Goal: Information Seeking & Learning: Learn about a topic

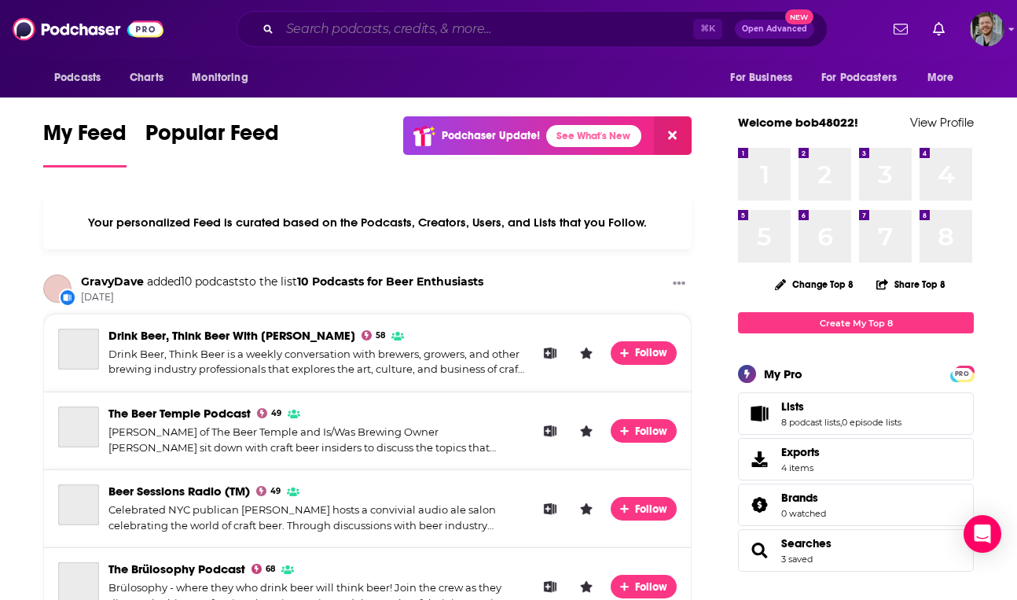
click at [347, 34] on input "Search podcasts, credits, & more..." at bounding box center [486, 29] width 413 height 25
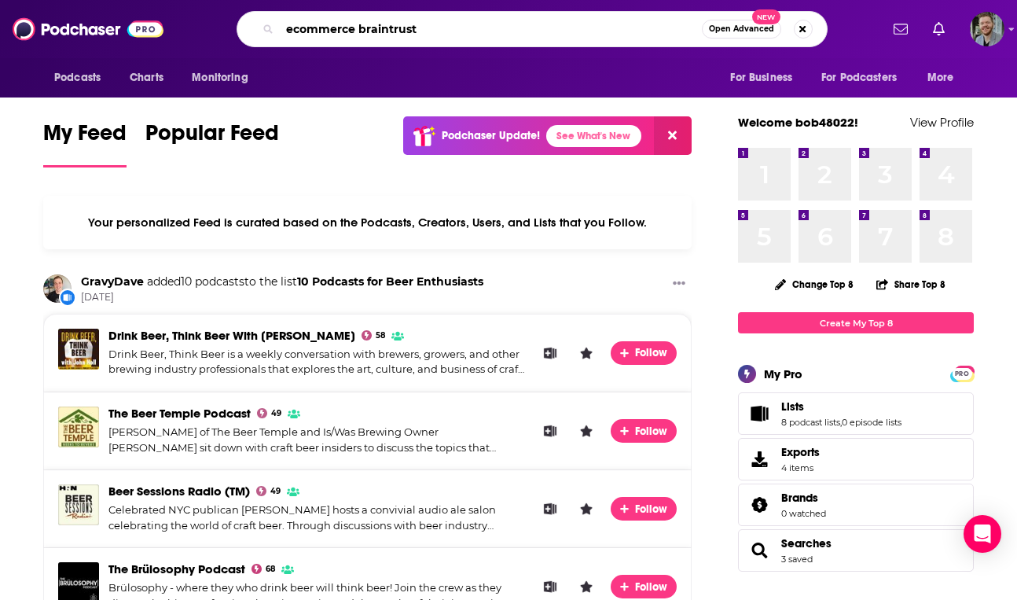
type input "ecommerce braintrust"
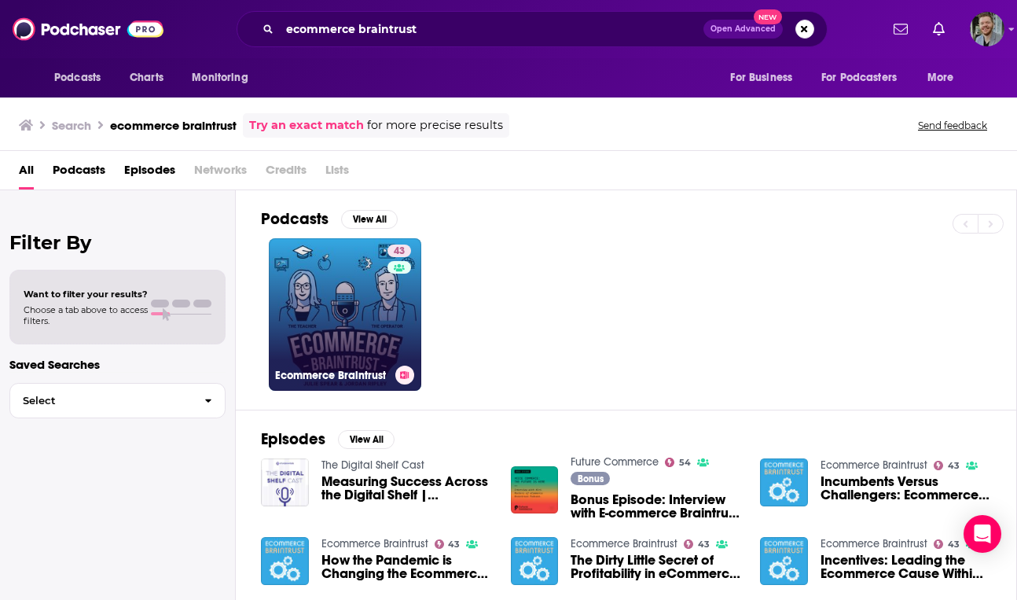
click at [343, 332] on link "43 Ecommerce Braintrust" at bounding box center [345, 314] width 152 height 152
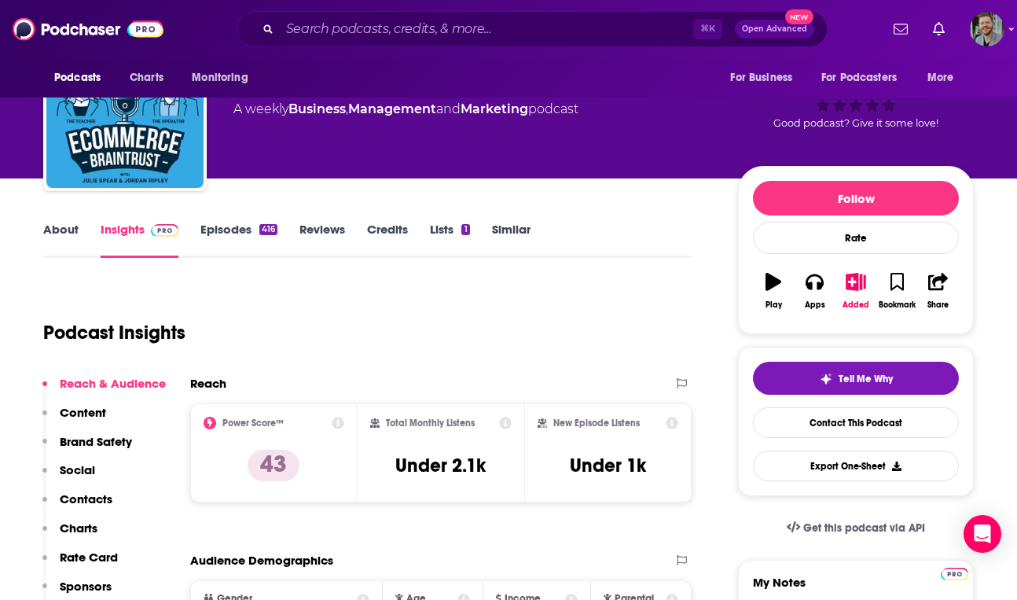
scroll to position [82, 0]
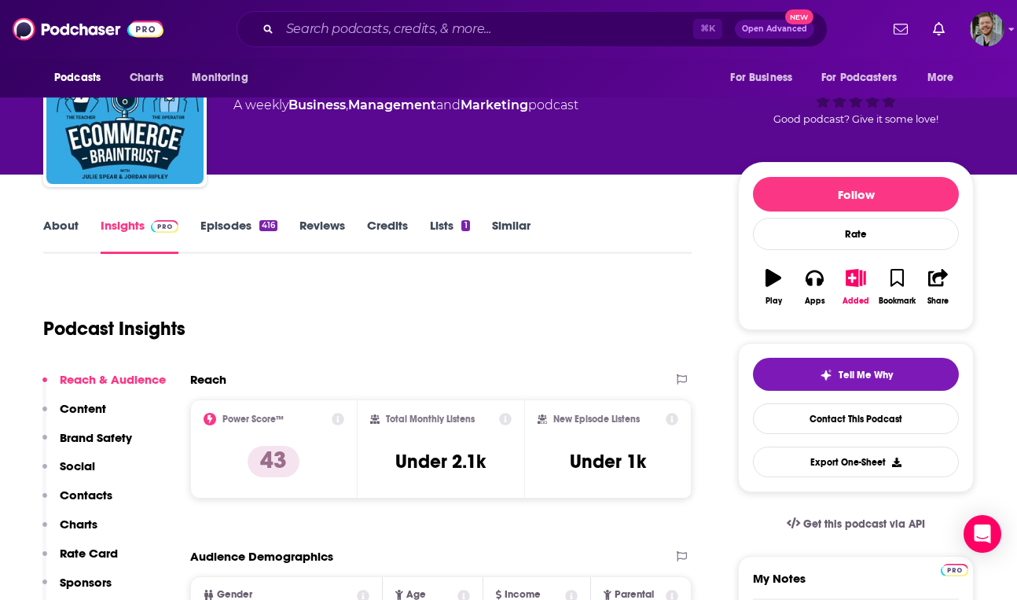
click at [60, 217] on div "About Insights Episodes 416 Reviews Credits Lists 1 Similar" at bounding box center [367, 234] width 648 height 39
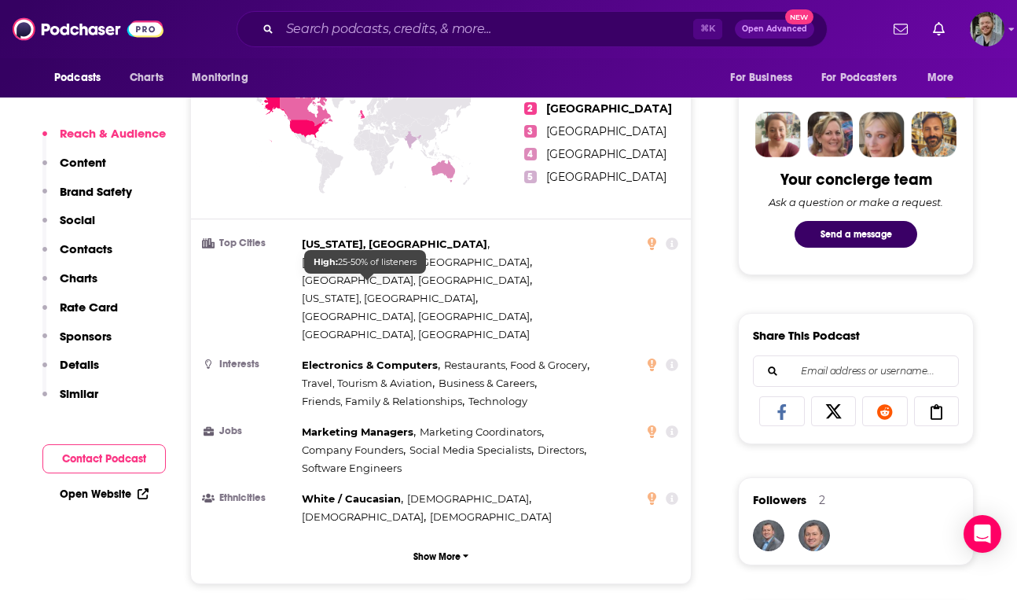
scroll to position [756, 0]
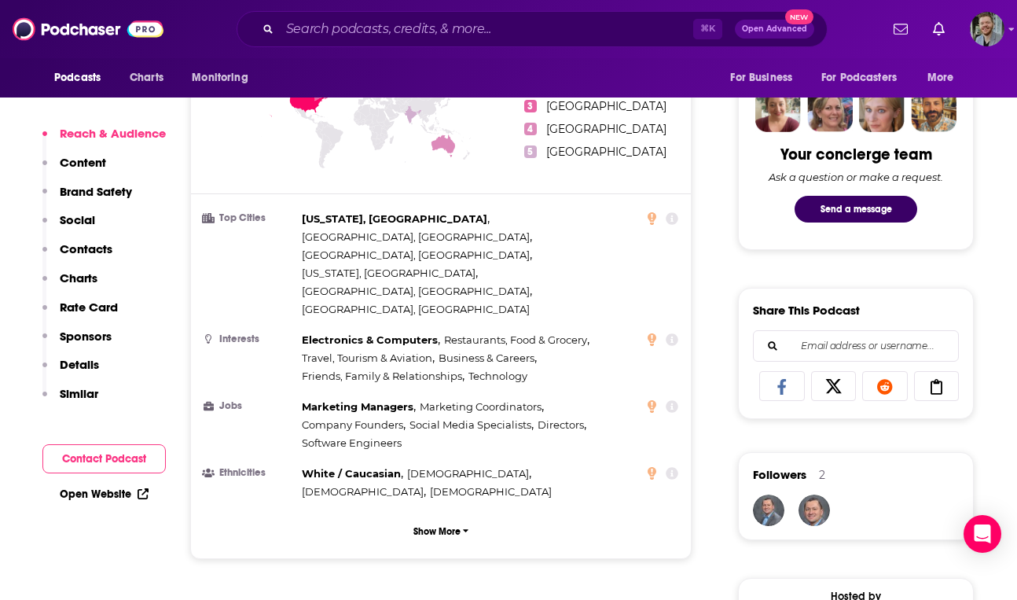
click at [93, 243] on p "Contacts" at bounding box center [86, 248] width 53 height 15
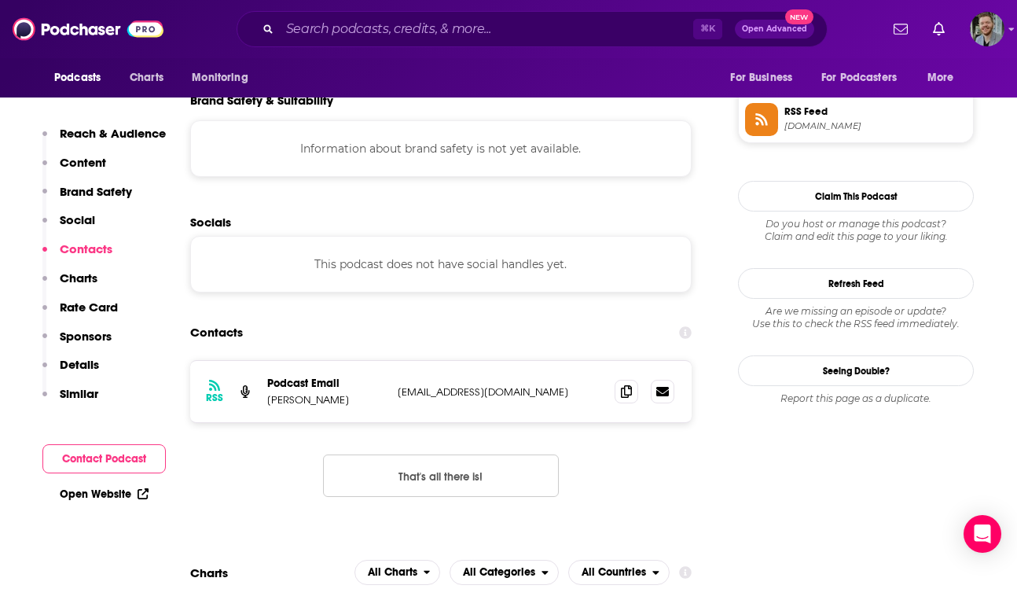
scroll to position [1429, 0]
click at [626, 383] on icon at bounding box center [626, 389] width 11 height 13
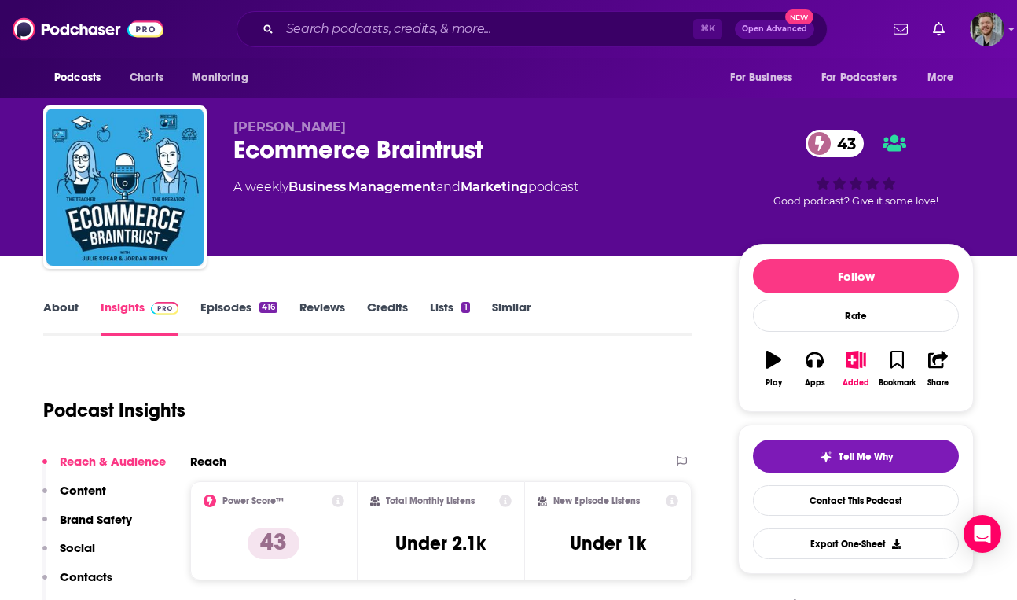
scroll to position [0, 0]
click at [232, 314] on link "Episodes 416" at bounding box center [238, 317] width 77 height 36
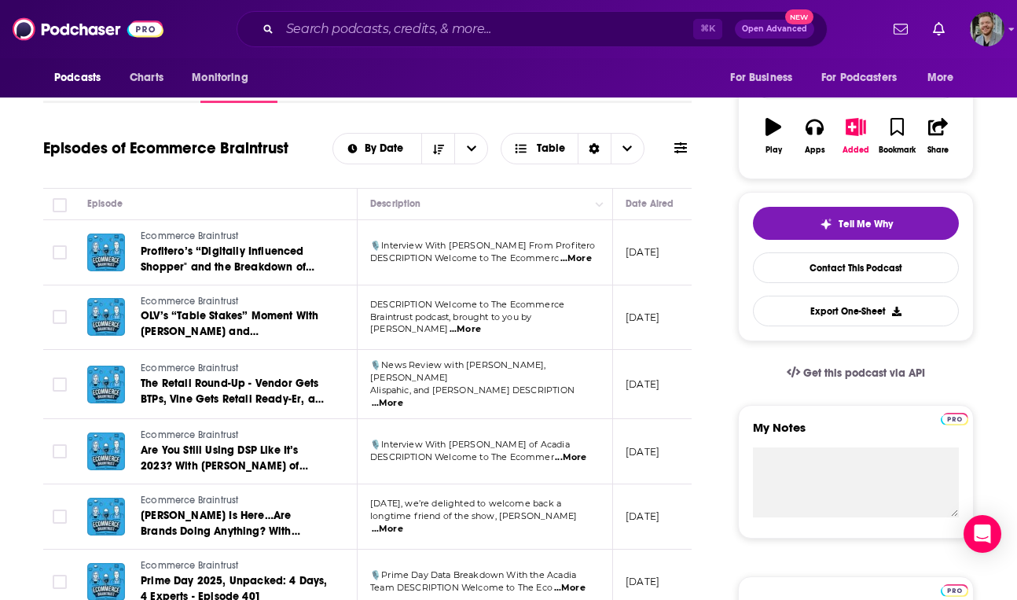
scroll to position [234, 0]
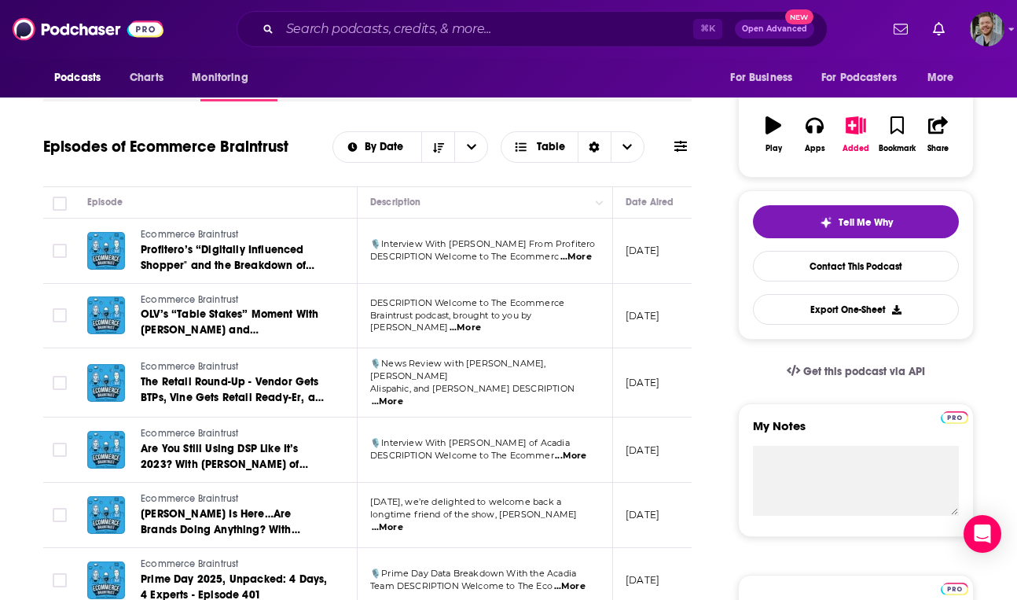
click at [573, 254] on span "...More" at bounding box center [575, 257] width 31 height 13
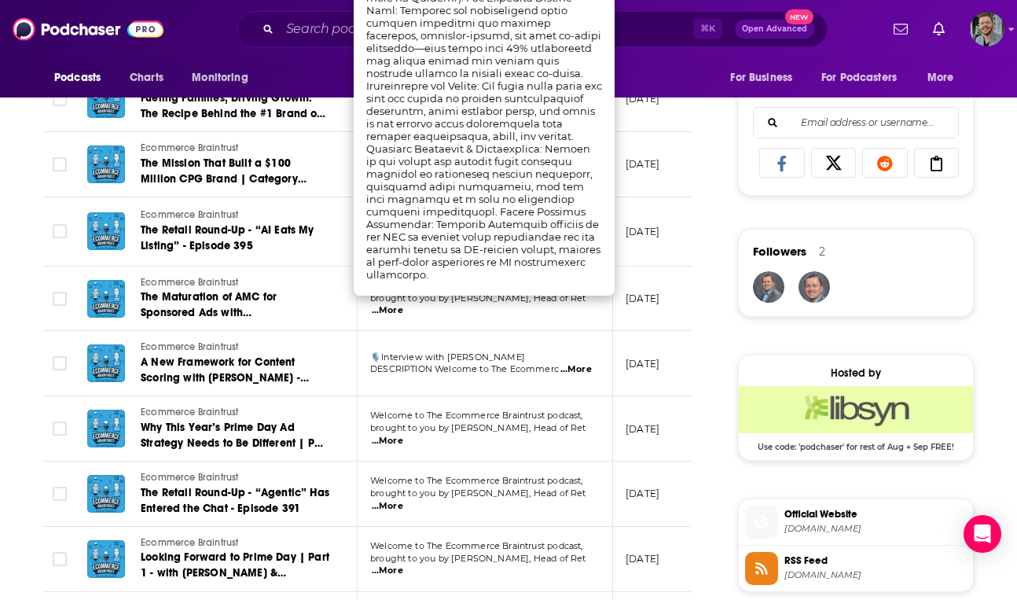
scroll to position [980, 0]
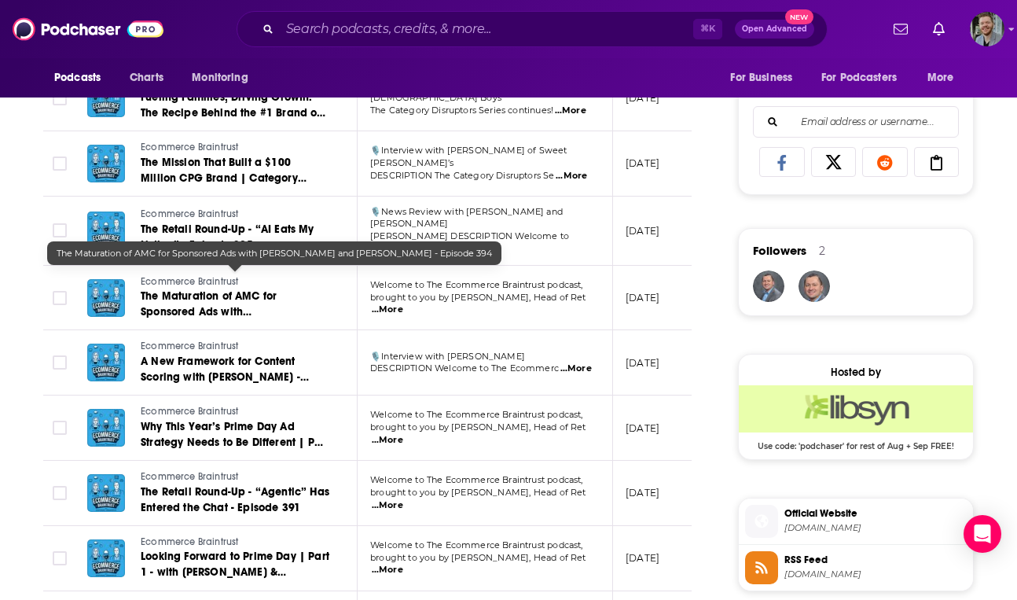
click at [268, 289] on span "The Maturation of AMC for Sponsored Ads with [PERSON_NAME] and [PERSON_NAME] - …" at bounding box center [220, 319] width 159 height 61
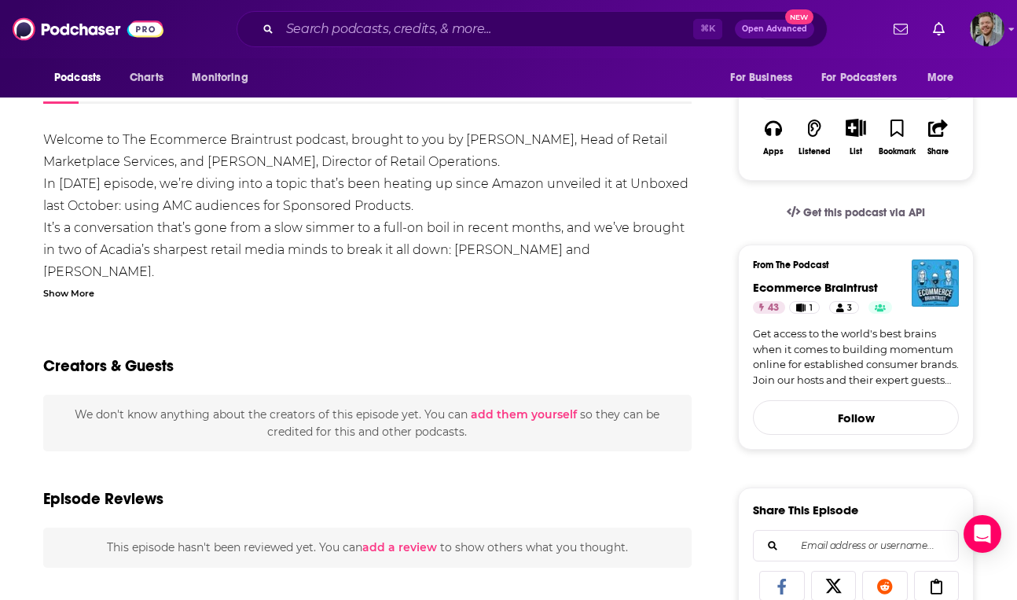
scroll to position [309, 0]
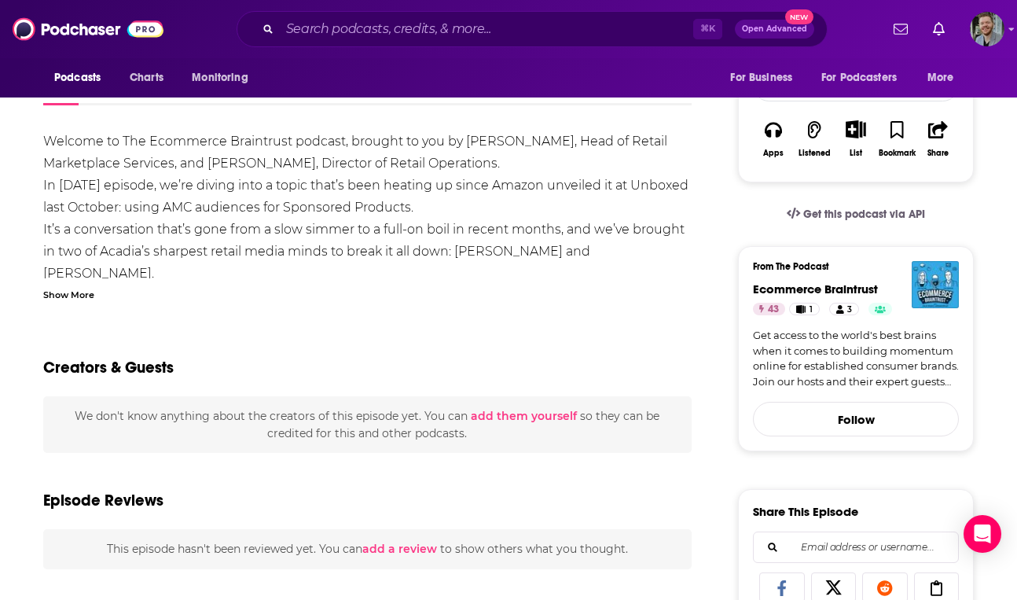
click at [73, 286] on div "Show More" at bounding box center [68, 293] width 51 height 15
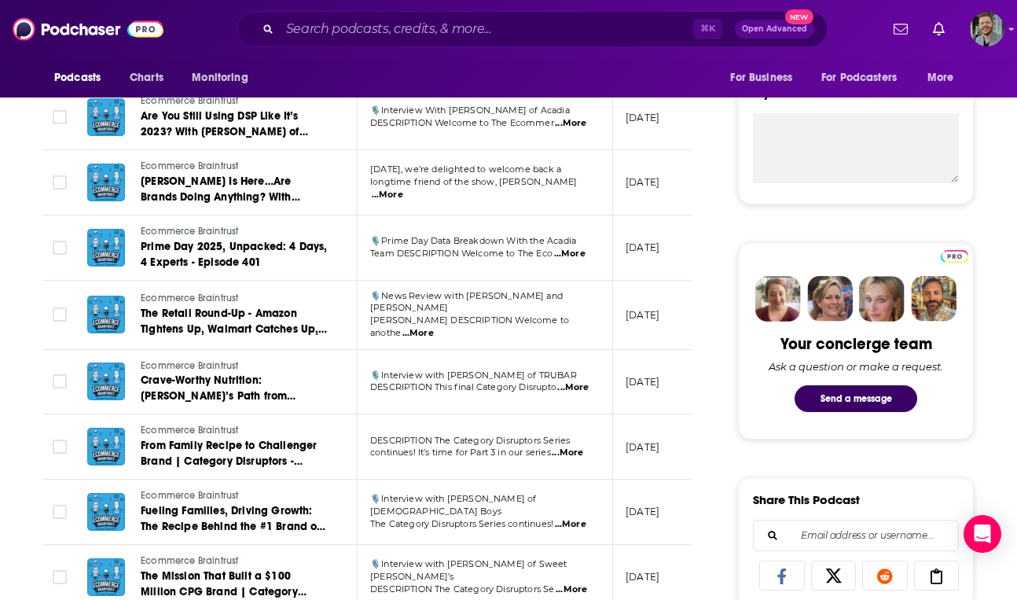
scroll to position [565, 0]
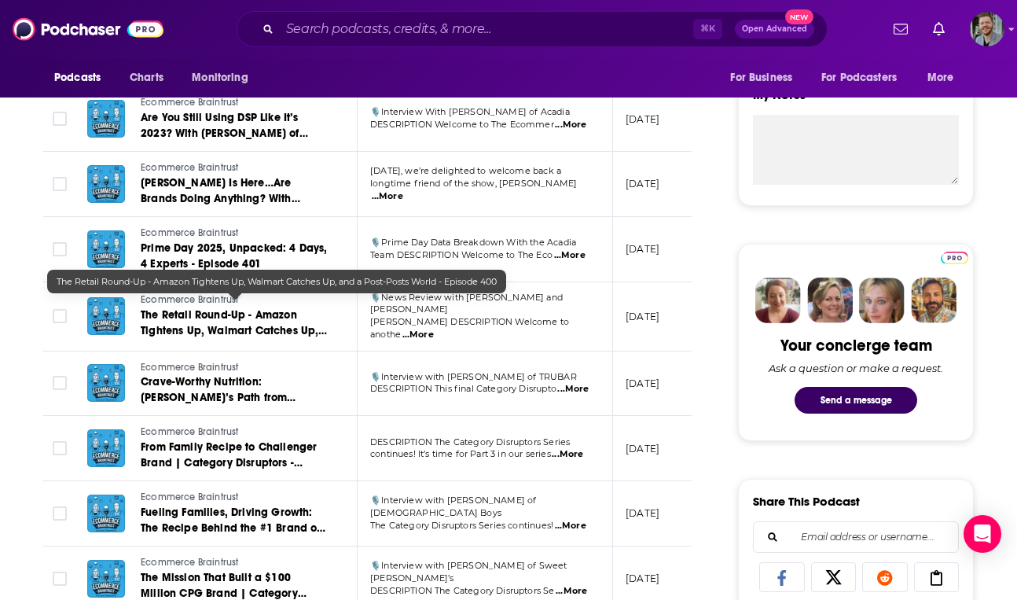
click at [249, 314] on span "The Retail Round-Up - Amazon Tightens Up, Walmart Catches Up, and a Post-Posts …" at bounding box center [234, 338] width 186 height 61
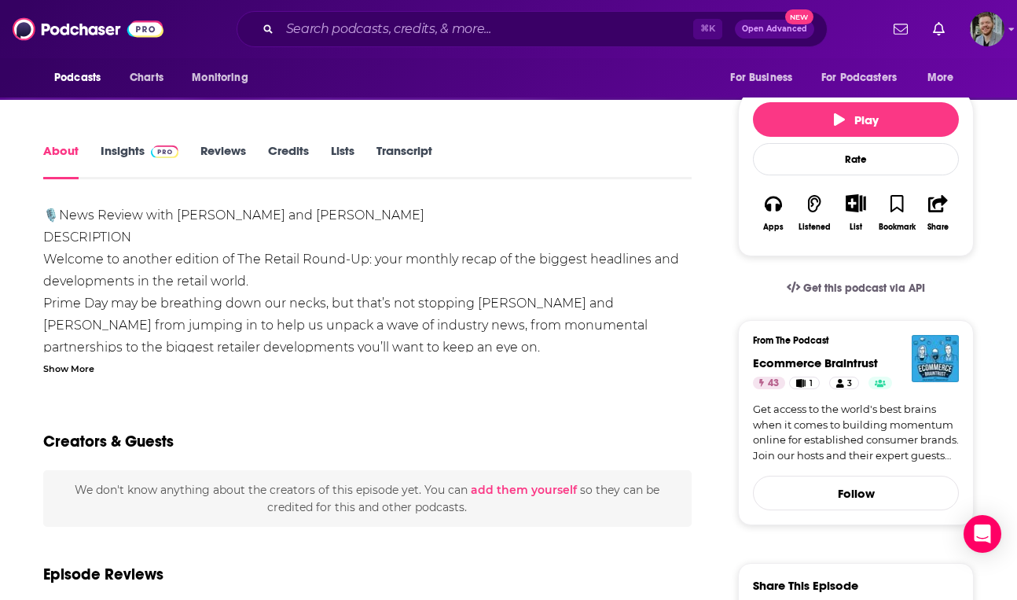
scroll to position [242, 0]
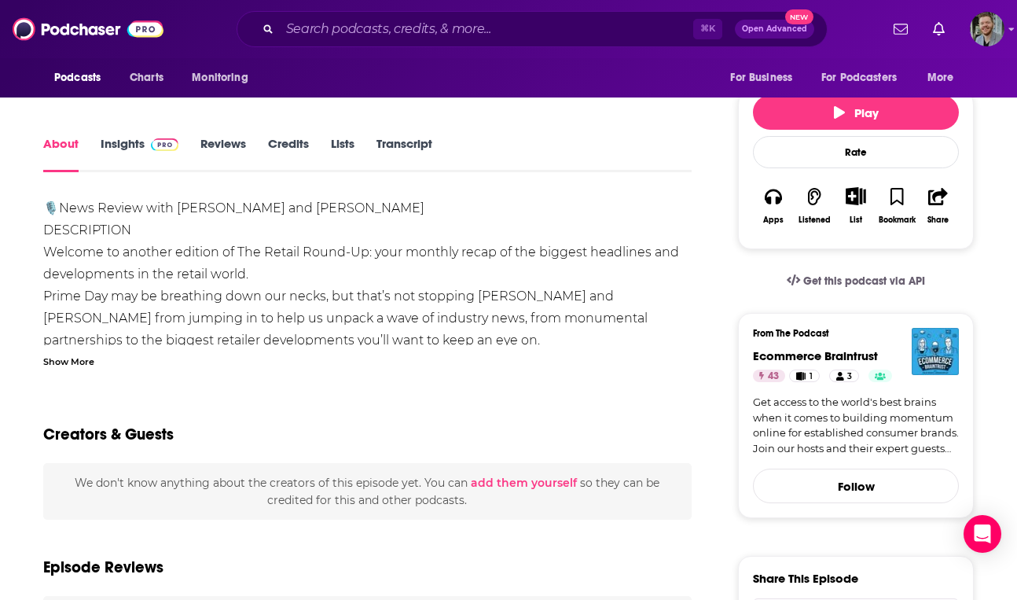
click at [69, 359] on div "Show More" at bounding box center [68, 360] width 51 height 15
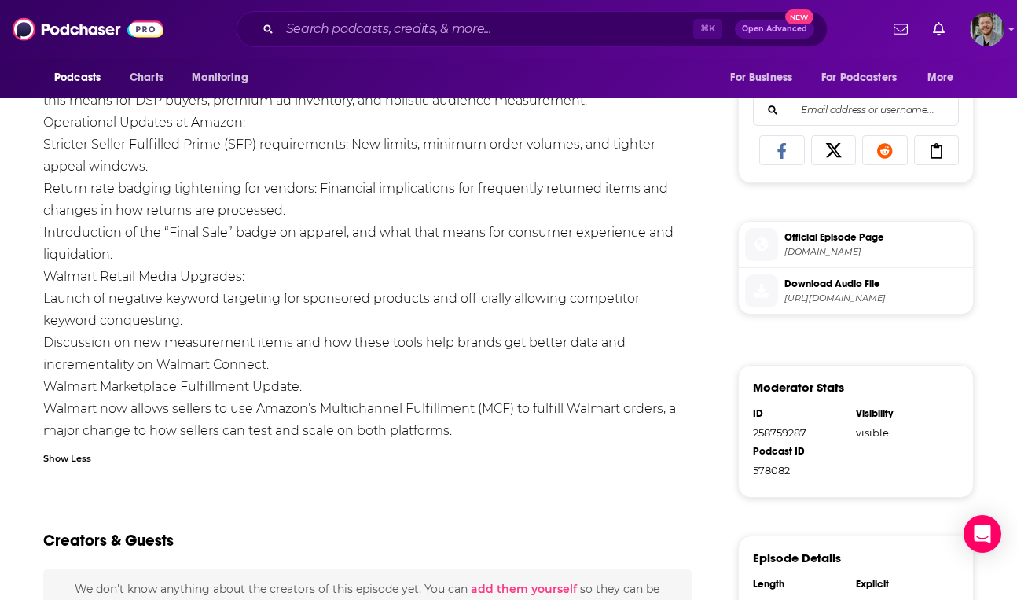
scroll to position [752, 0]
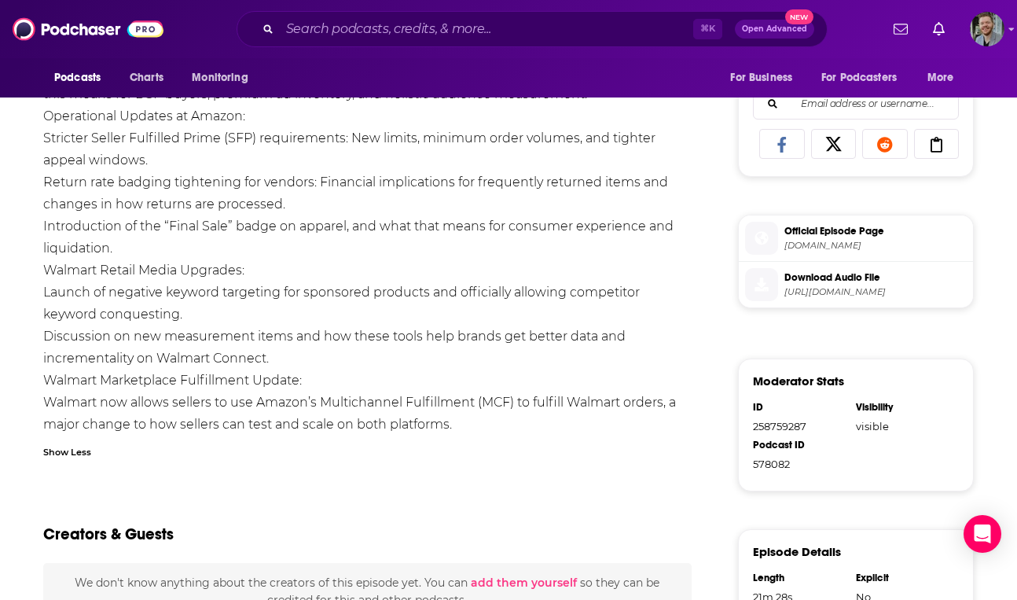
click at [254, 369] on li "Walmart Marketplace Fulfillment Update: Walmart now allows sellers to use Amazo…" at bounding box center [367, 402] width 648 height 66
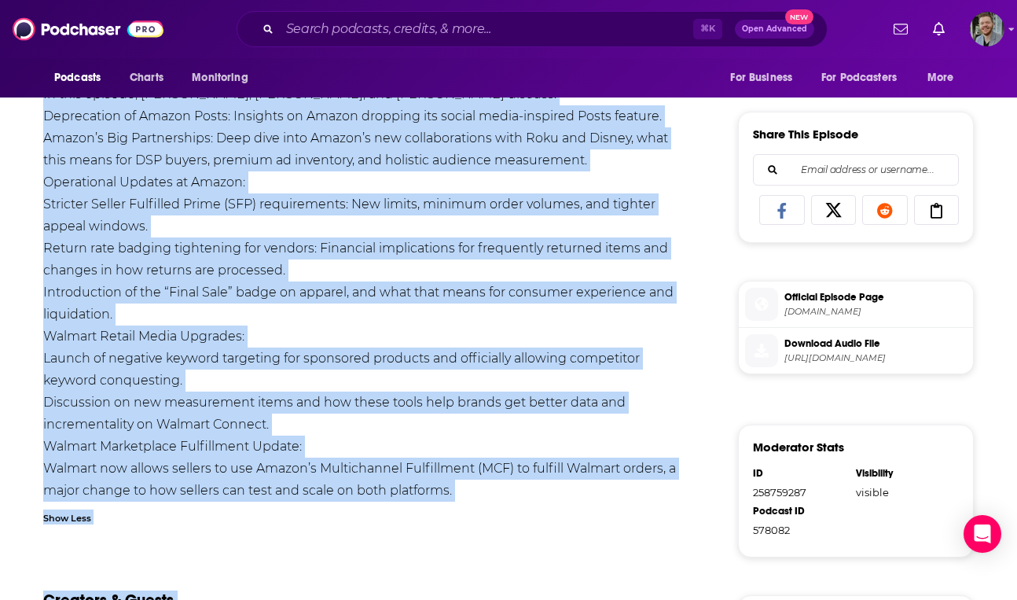
scroll to position [743, 0]
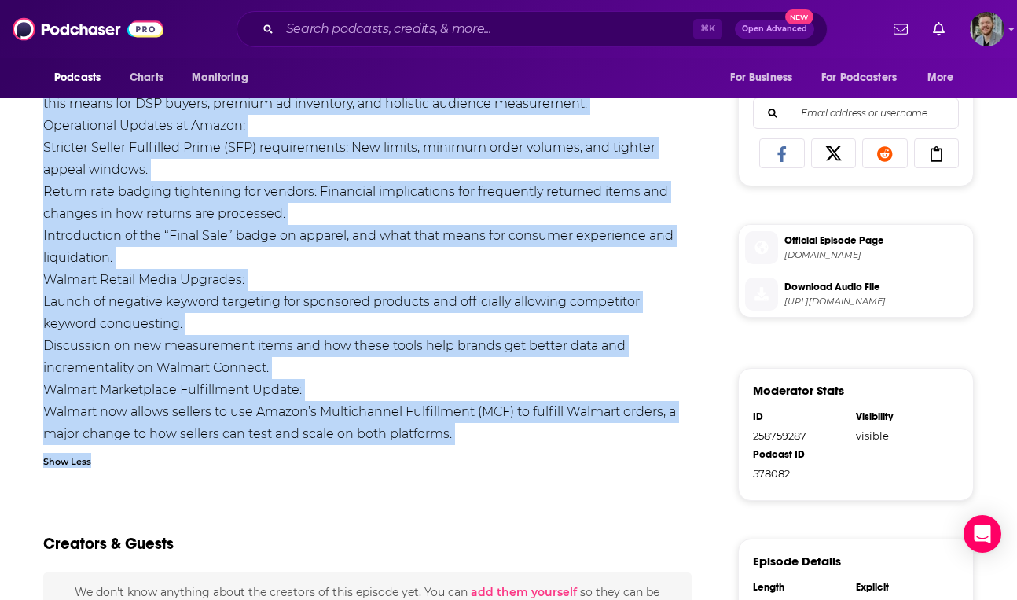
drag, startPoint x: 46, startPoint y: 330, endPoint x: 317, endPoint y: 457, distance: 299.2
click at [317, 457] on div "🎙️News Review with [PERSON_NAME] and [PERSON_NAME] DESCRIPTION Welcome to anoth…" at bounding box center [367, 87] width 648 height 780
copy div "LOREMIPSUMD Sitamet co adipisc elitsed do Eiu Tempor Incid-Ut: labo etdolor mag…"
click at [548, 189] on li "Return rate badging tightening for vendors: Financial implications for frequent…" at bounding box center [367, 203] width 648 height 44
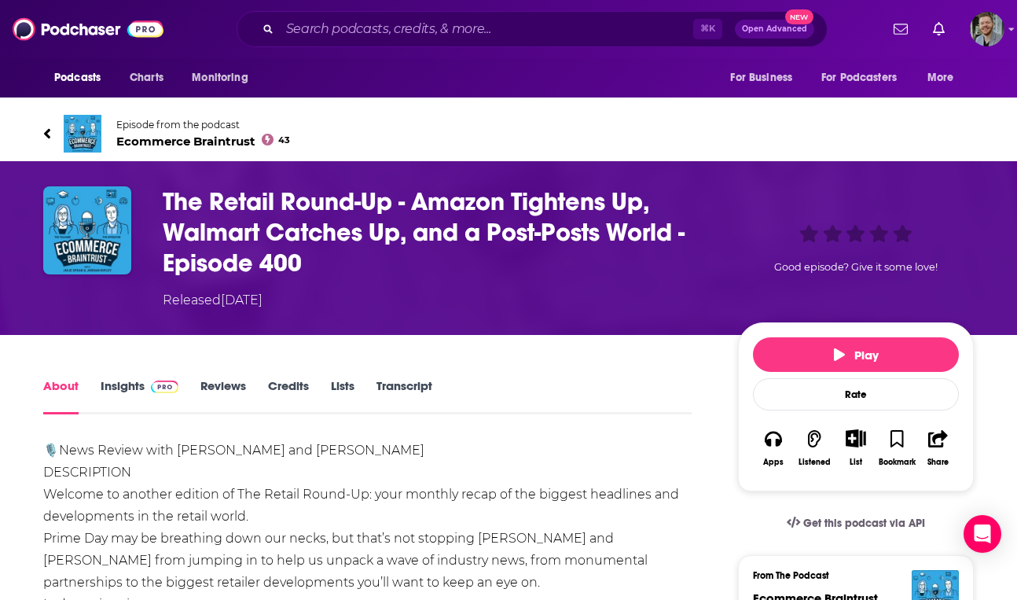
scroll to position [0, 0]
